Goal: Check status: Check status

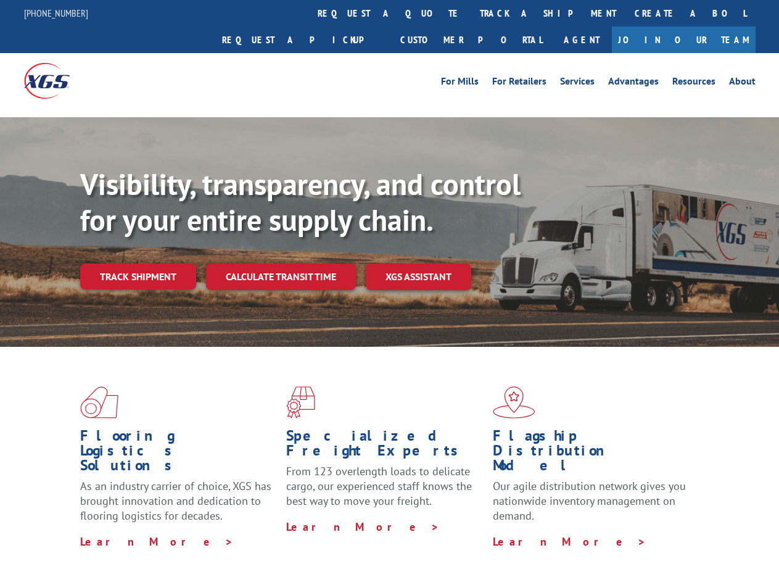
click at [389, 291] on div "Visibility, transparency, and control for your entire supply chain. Track shipm…" at bounding box center [429, 253] width 699 height 172
click at [471, 13] on link "track a shipment" at bounding box center [548, 13] width 155 height 27
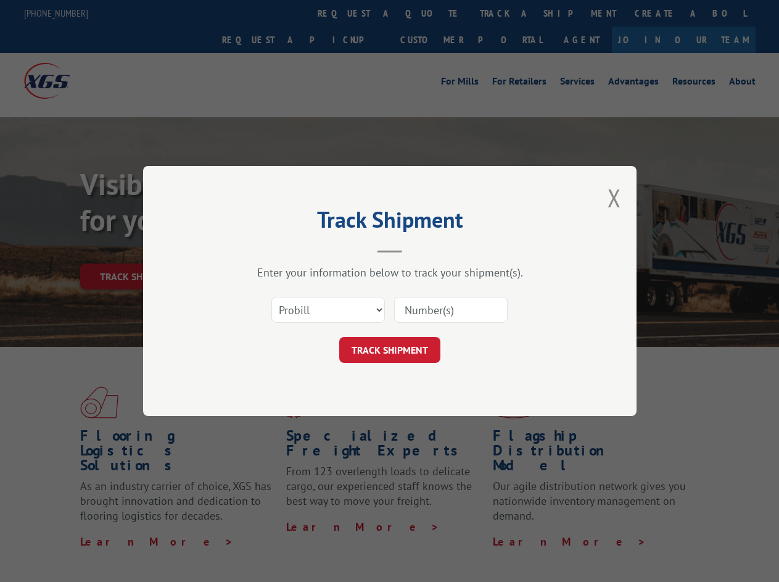
click at [431, 13] on div "Track Shipment Enter your information below to track your shipment(s). Select c…" at bounding box center [389, 291] width 779 height 582
click at [508, 13] on div "Track Shipment Enter your information below to track your shipment(s). Select c…" at bounding box center [389, 291] width 779 height 582
click at [138, 249] on div "Track Shipment Enter your information below to track your shipment(s). Select c…" at bounding box center [389, 291] width 779 height 582
click at [280, 249] on header "Track Shipment" at bounding box center [390, 232] width 370 height 42
click at [419, 249] on header "Track Shipment" at bounding box center [390, 232] width 370 height 42
